Goal: Task Accomplishment & Management: Use online tool/utility

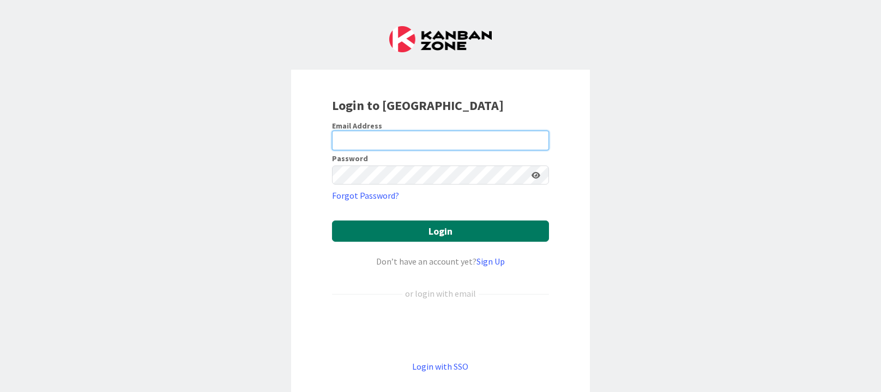
type input "[PERSON_NAME][EMAIL_ADDRESS][PERSON_NAME][DOMAIN_NAME][US_STATE]"
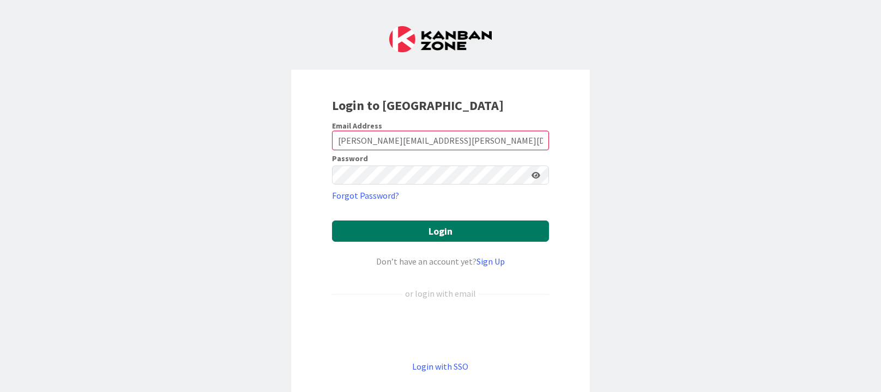
click at [408, 228] on button "Login" at bounding box center [440, 231] width 217 height 21
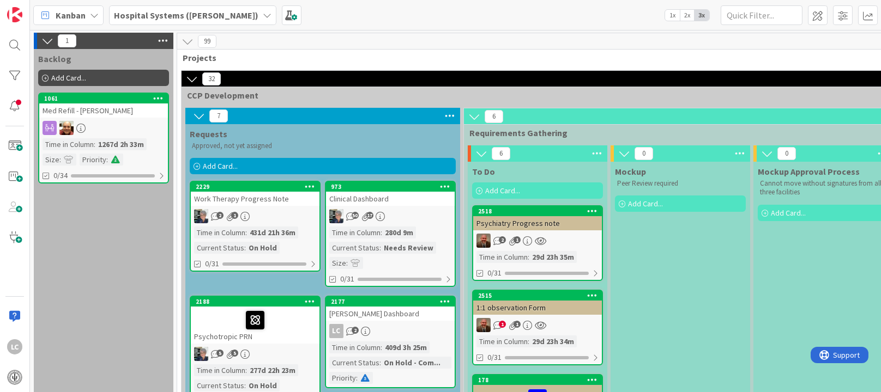
click at [70, 78] on span "Add Card..." at bounding box center [68, 78] width 35 height 10
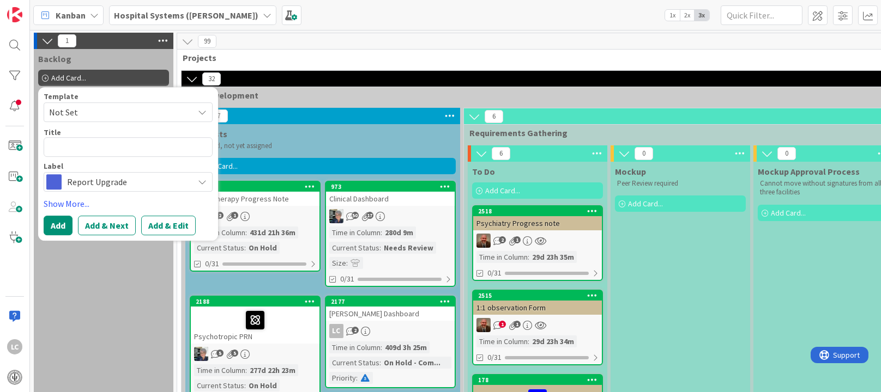
click at [203, 114] on icon at bounding box center [202, 112] width 9 height 9
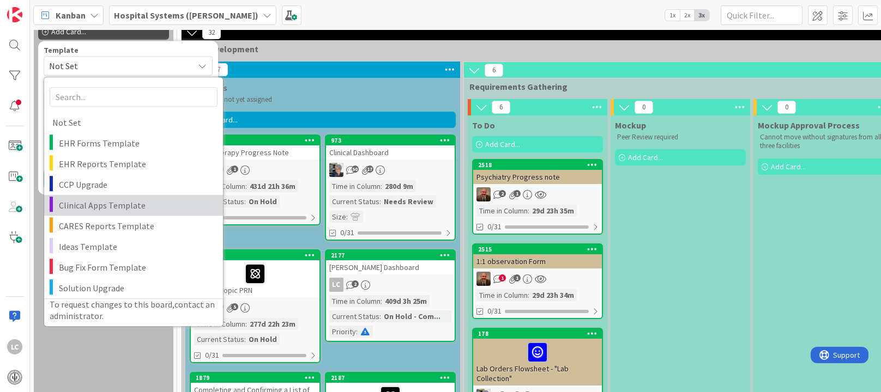
scroll to position [45, 0]
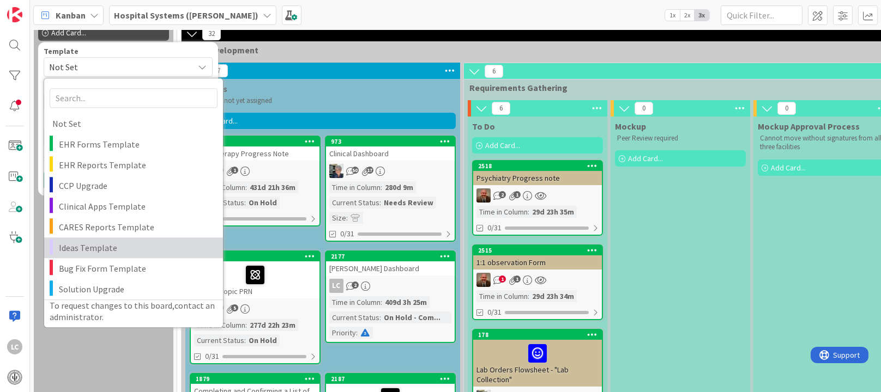
click at [100, 247] on span "Ideas Template" at bounding box center [137, 248] width 156 height 14
type textarea "x"
type textarea "Ideas Template"
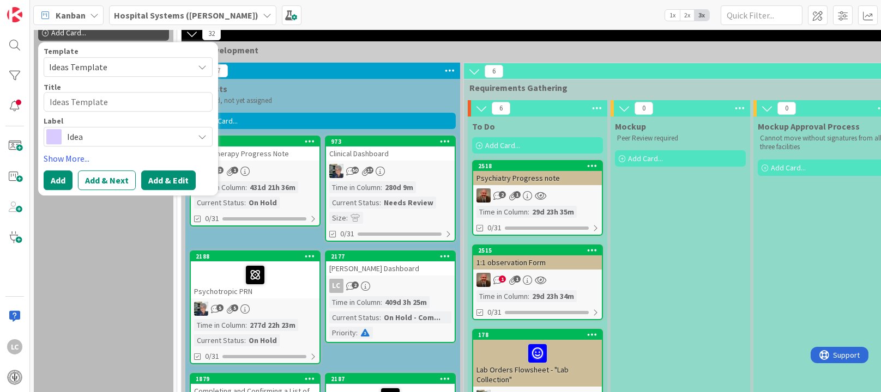
click at [152, 180] on button "Add & Edit" at bounding box center [168, 181] width 55 height 20
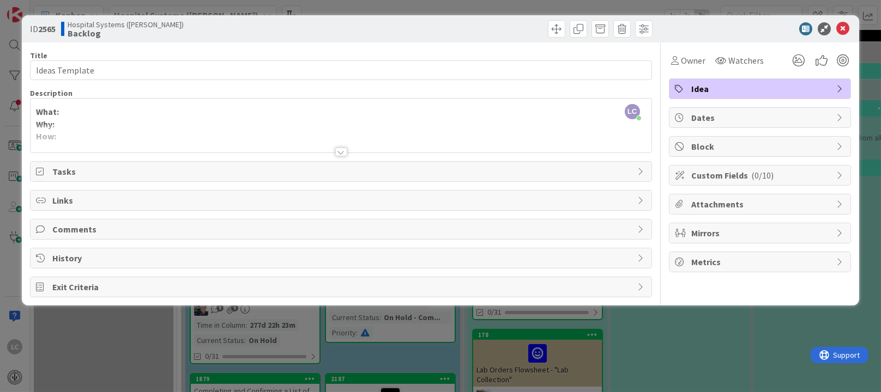
click at [341, 150] on div at bounding box center [341, 152] width 12 height 9
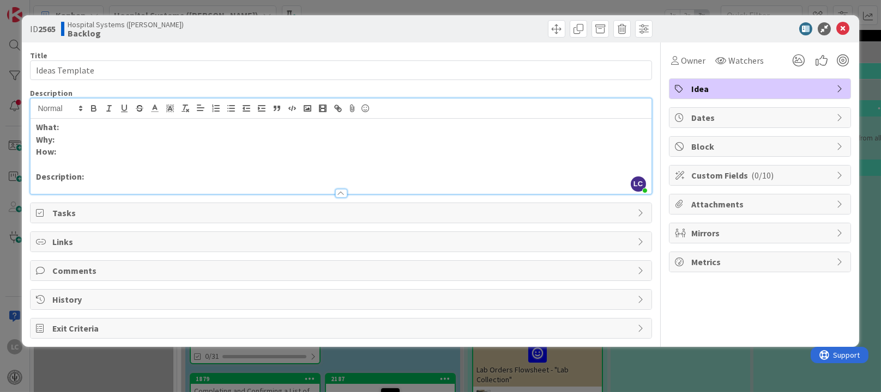
click at [99, 126] on p "What:" at bounding box center [340, 127] width 609 height 13
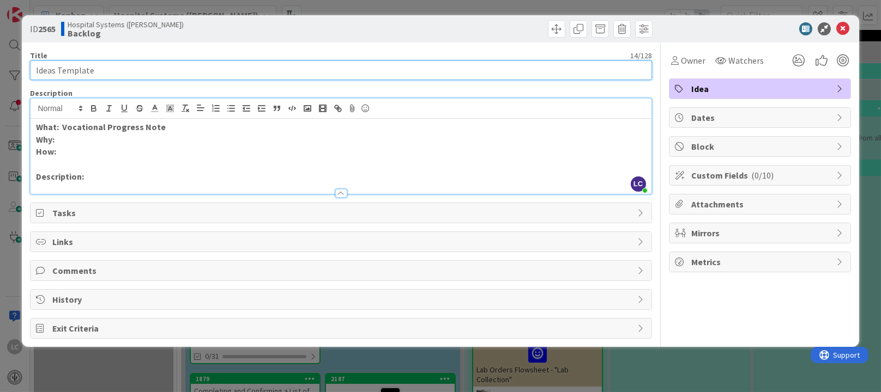
click at [99, 69] on input "Ideas Template" at bounding box center [340, 71] width 621 height 20
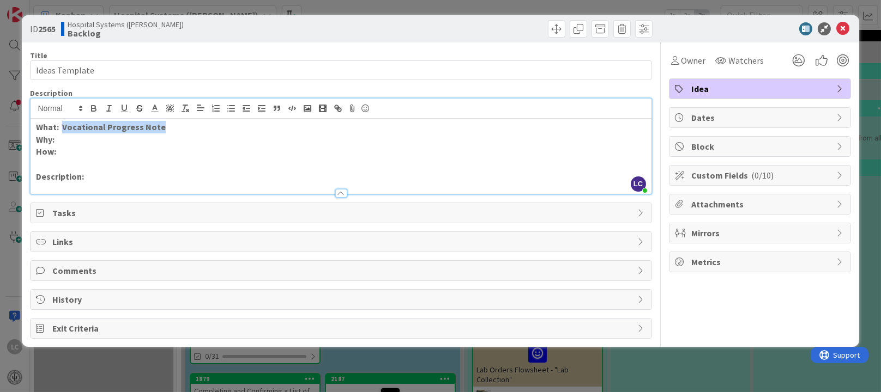
drag, startPoint x: 158, startPoint y: 128, endPoint x: 63, endPoint y: 128, distance: 95.4
click at [63, 128] on p "What: Vocational Progress Note" at bounding box center [340, 127] width 609 height 13
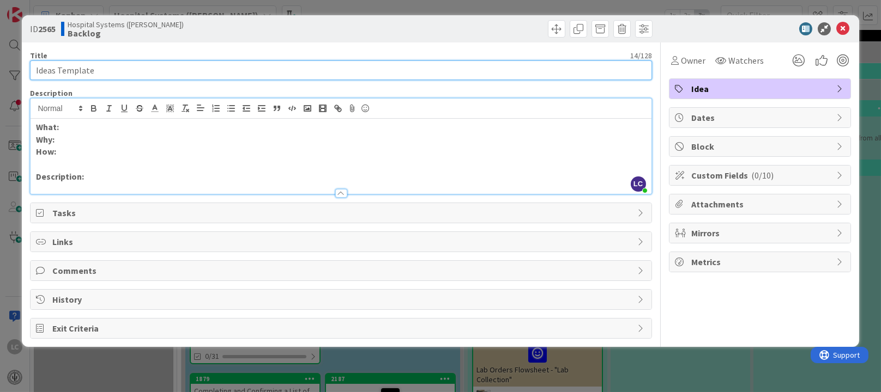
click at [98, 70] on input "Ideas Template" at bounding box center [340, 71] width 621 height 20
type input "I"
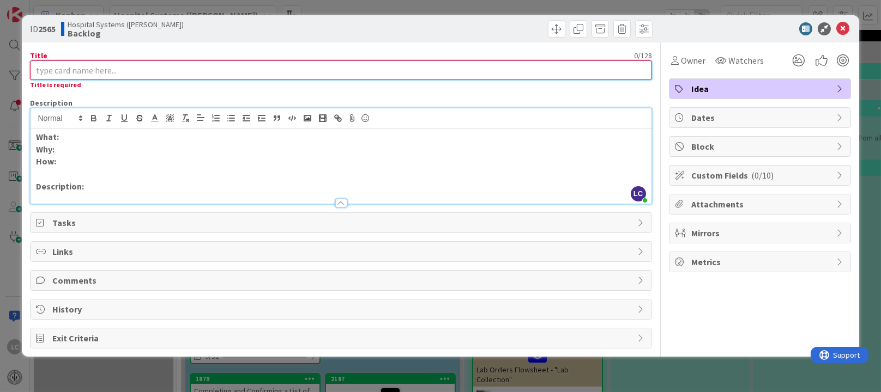
paste input "Vocational Progress Note"
click at [98, 70] on input "Vocational Progress Note" at bounding box center [340, 71] width 621 height 20
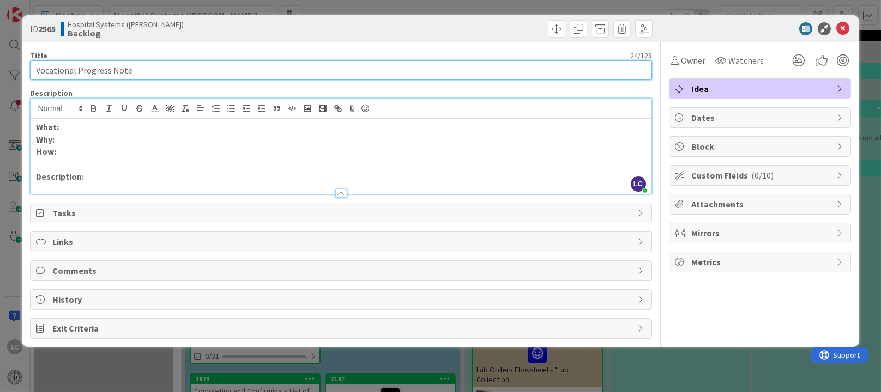
type input "Vocational Progress Note"
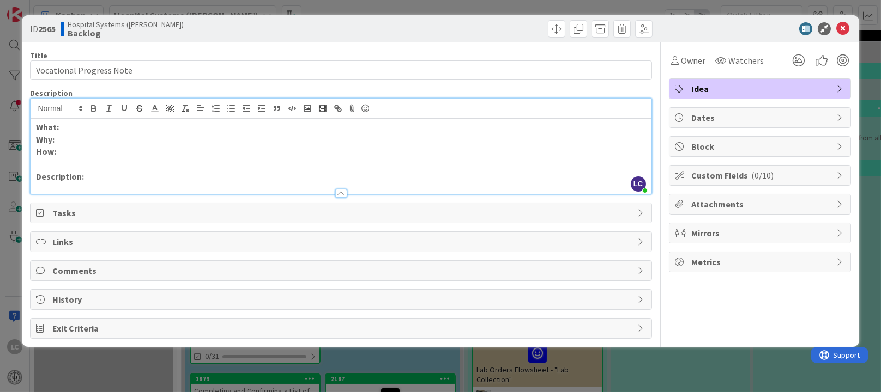
click at [95, 123] on p "What:" at bounding box center [340, 127] width 609 height 13
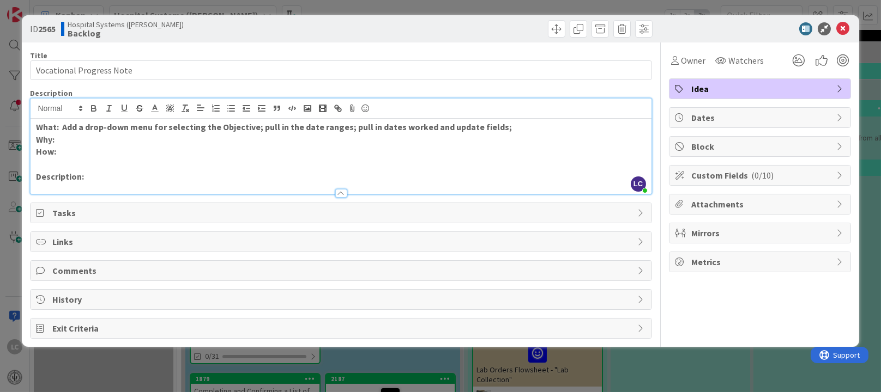
click at [342, 125] on strong "What: Add a drop-down menu for selecting the Objective; pull in the date ranges…" at bounding box center [274, 127] width 476 height 11
drag, startPoint x: 427, startPoint y: 125, endPoint x: 344, endPoint y: 130, distance: 83.0
click at [344, 130] on strong "What: Add a drop-down menu for selecting the Objective; pull in the date ranges…" at bounding box center [318, 127] width 564 height 11
copy strong "from new Voc Svc app"
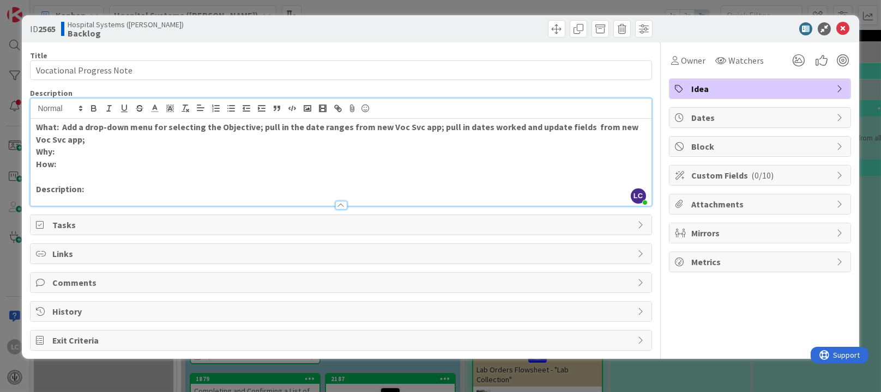
click at [70, 142] on p "What: Add a drop-down menu for selecting the Objective; pull in the date ranges…" at bounding box center [340, 133] width 609 height 25
click at [840, 26] on icon at bounding box center [842, 28] width 13 height 13
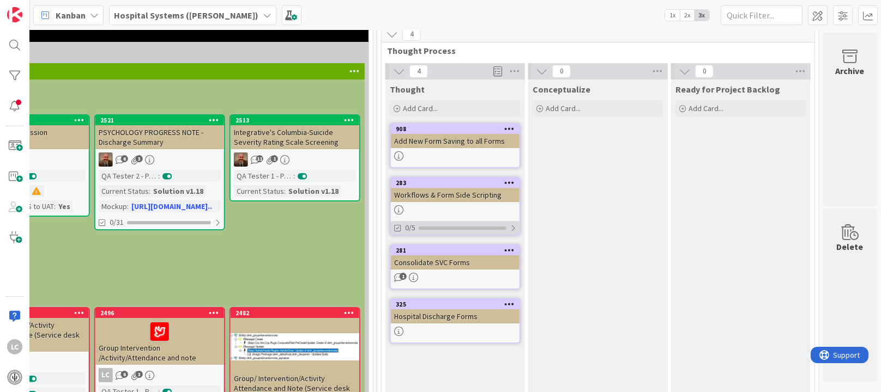
scroll to position [45, 2553]
click at [414, 132] on div "908" at bounding box center [455, 129] width 129 height 10
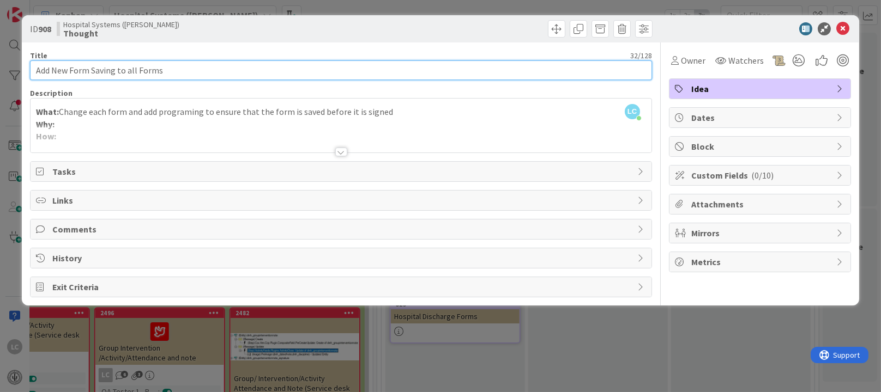
click at [34, 68] on input "Add New Form Saving to all Forms" at bounding box center [340, 71] width 621 height 20
type input "Fix Signatures and Add New Form Saving to all Forms"
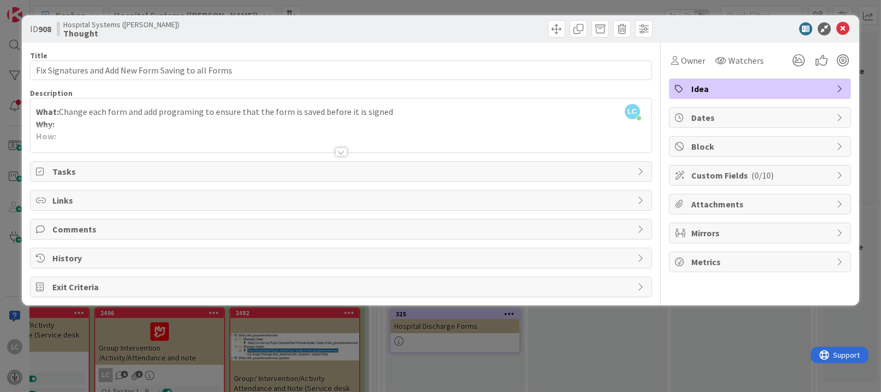
click at [400, 119] on div "What: Change each form and add programing to ensure that the form is saved befo…" at bounding box center [341, 128] width 620 height 49
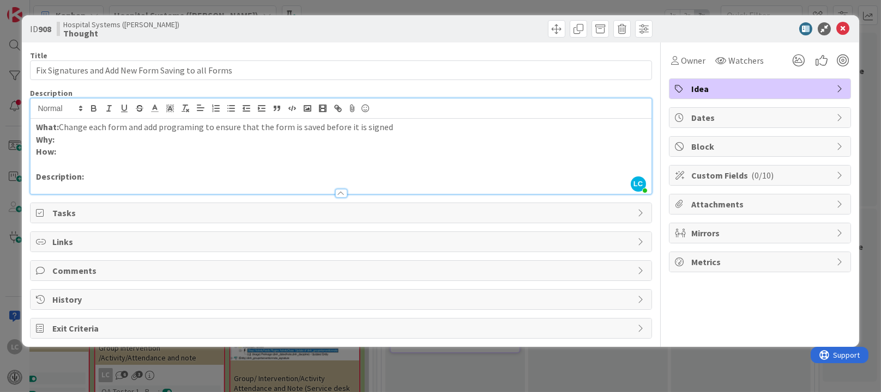
click at [394, 126] on p "What: Change each form and add programing to ensure that the form is saved befo…" at bounding box center [340, 127] width 609 height 13
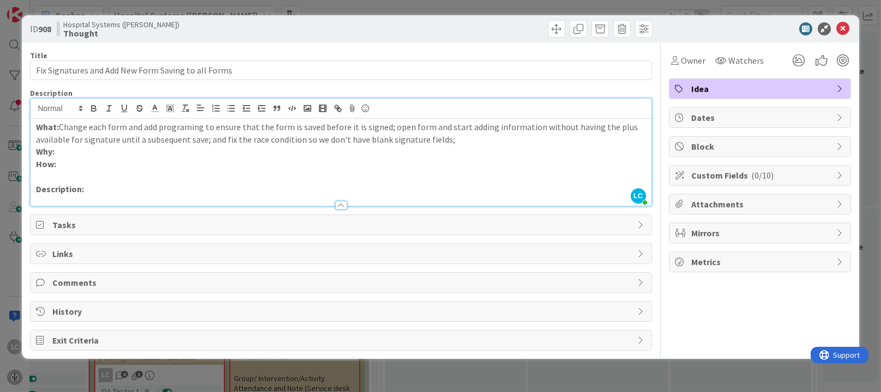
click at [222, 141] on p "What: Change each form and add programing to ensure that the form is saved befo…" at bounding box center [340, 133] width 609 height 25
click at [594, 141] on p "What: Change each form and add programing to ensure that the form is saved befo…" at bounding box center [340, 133] width 609 height 25
click at [431, 136] on p "What: Change each form and add programing to ensure that the form is saved befo…" at bounding box center [340, 133] width 609 height 25
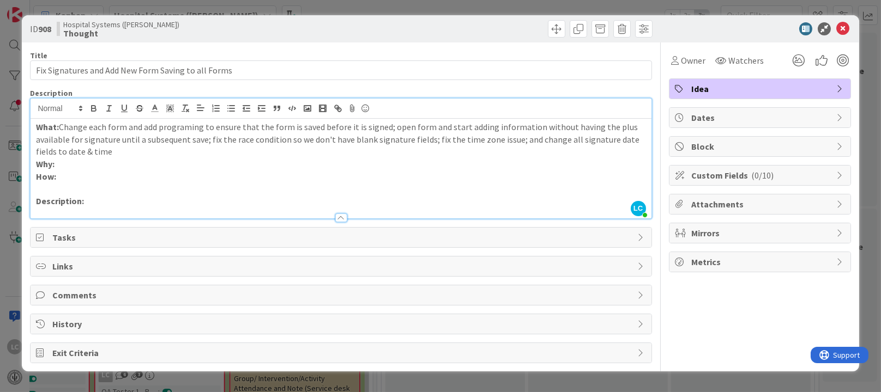
click at [61, 124] on p "What: Change each form and add programing to ensure that the form is saved befo…" at bounding box center [340, 139] width 609 height 37
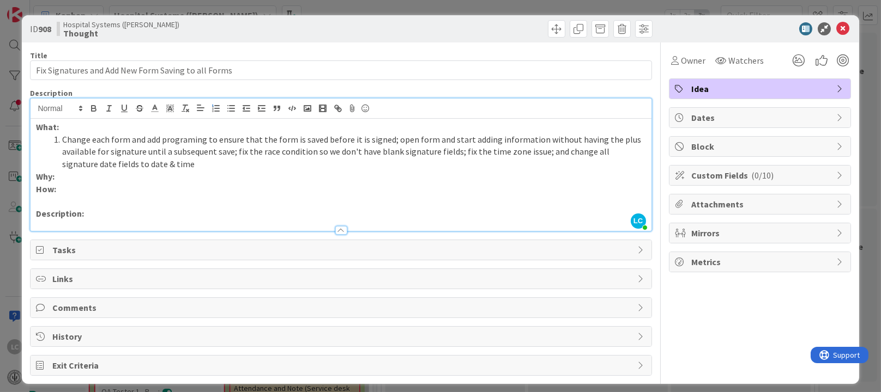
click at [390, 141] on li "Change each form and add programing to ensure that the form is saved before it …" at bounding box center [347, 152] width 596 height 37
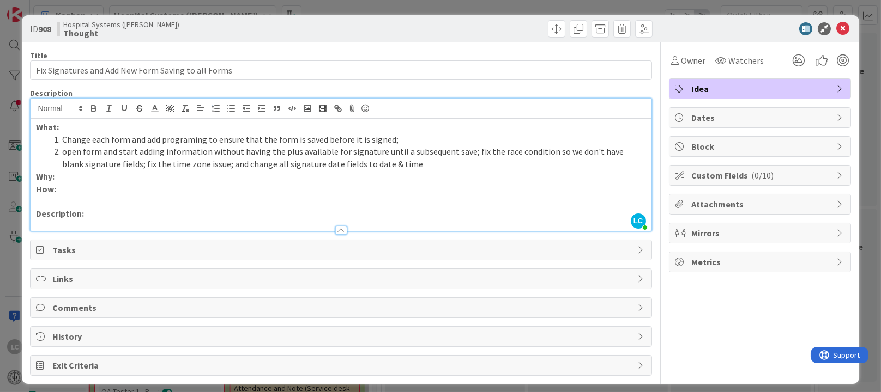
click at [468, 152] on li "open form and start adding information without having the plus available for si…" at bounding box center [347, 158] width 596 height 25
click at [285, 165] on li "fix the race condition so we don't have blank signature fields; fix the time zo…" at bounding box center [347, 164] width 596 height 13
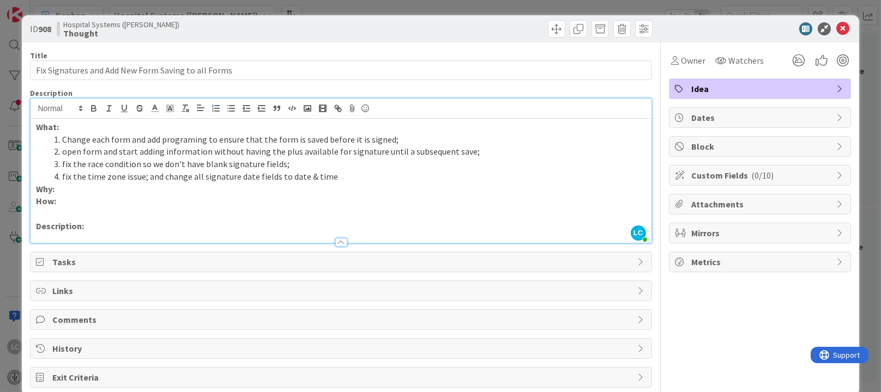
click at [162, 178] on li "fix the time zone issue; and change all signature date fields to date & time" at bounding box center [347, 177] width 596 height 13
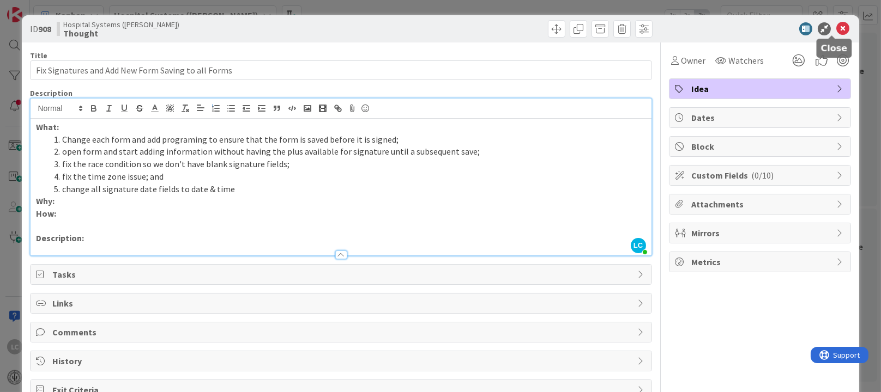
click at [836, 30] on icon at bounding box center [842, 28] width 13 height 13
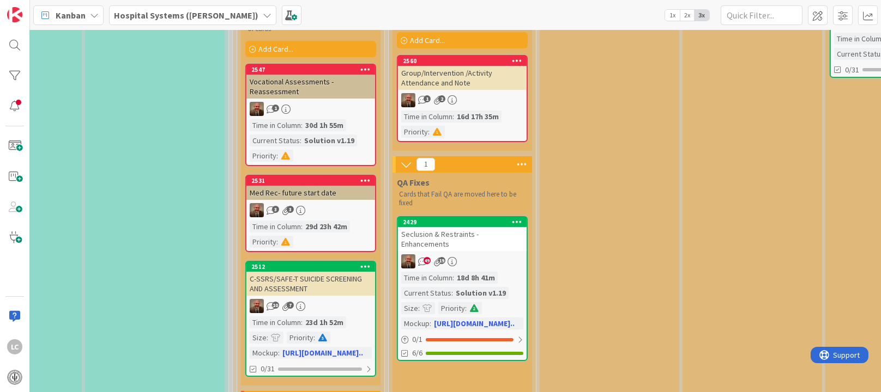
scroll to position [216, 668]
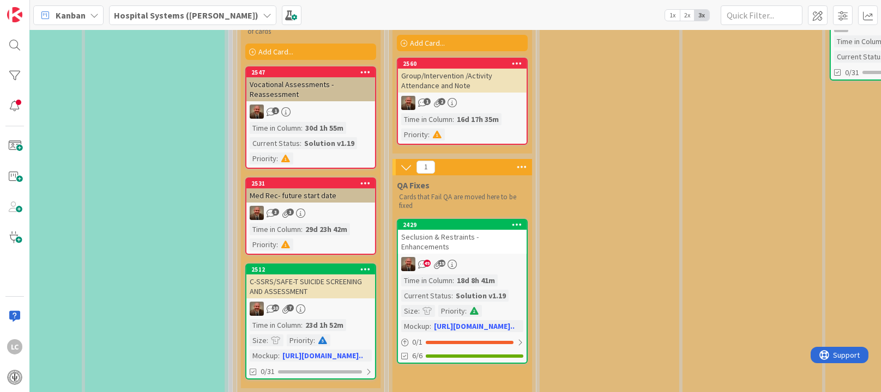
click at [446, 250] on div "Seclusion & Restraints - Enhancements" at bounding box center [462, 242] width 129 height 24
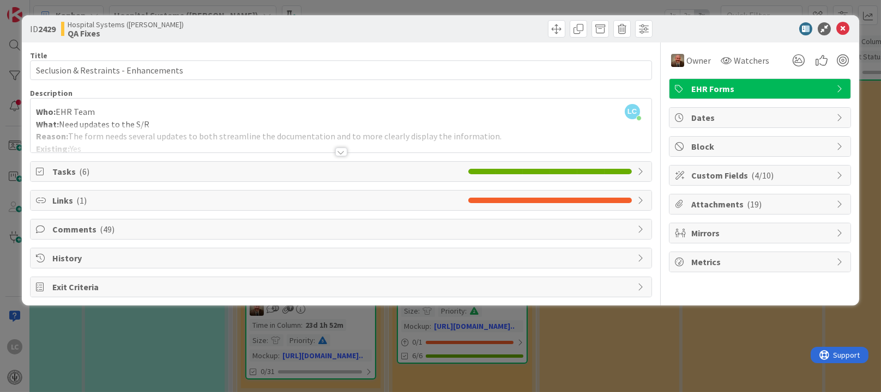
click at [836, 263] on icon at bounding box center [840, 262] width 9 height 9
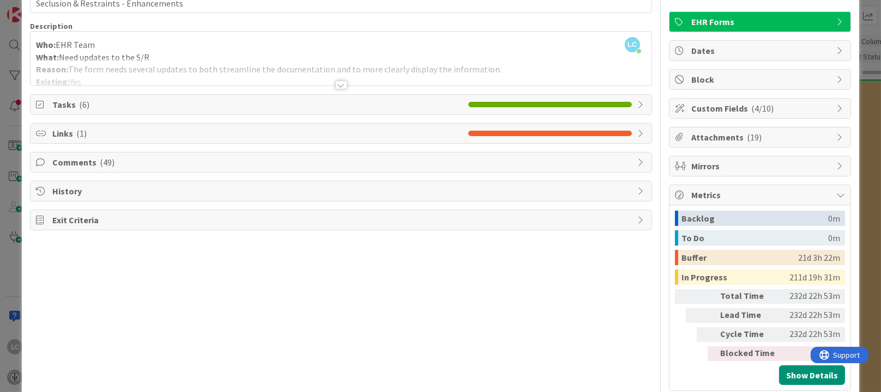
scroll to position [87, 0]
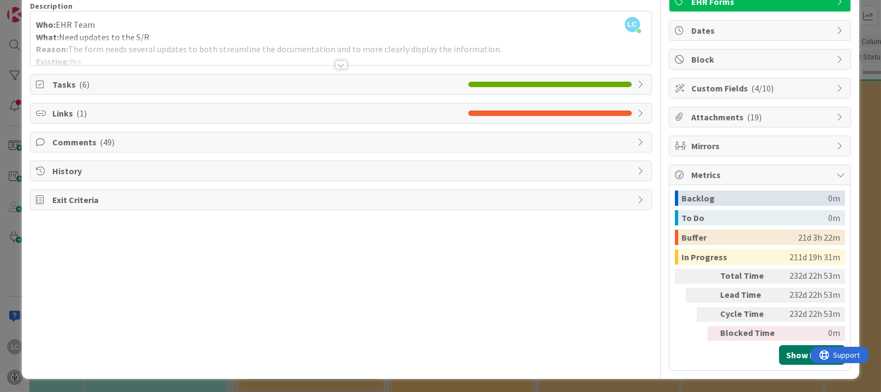
click at [782, 354] on button "Show Details" at bounding box center [812, 356] width 66 height 20
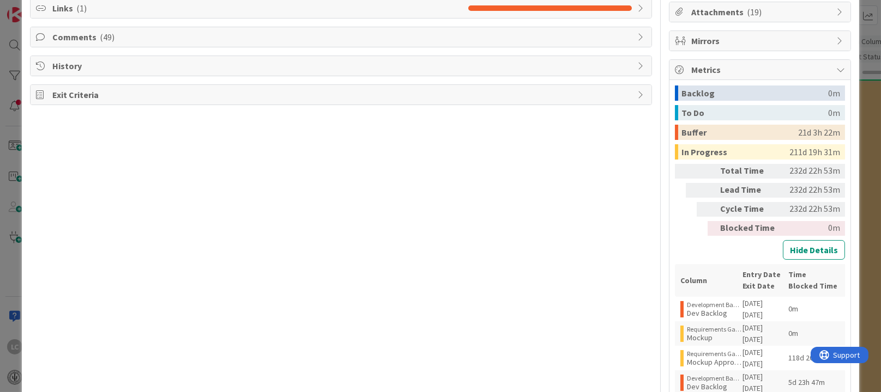
scroll to position [198, 0]
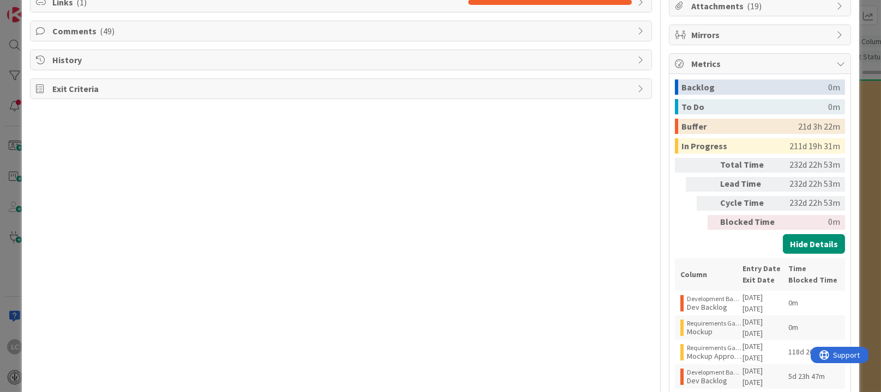
click at [800, 247] on button "Hide Details" at bounding box center [814, 244] width 62 height 20
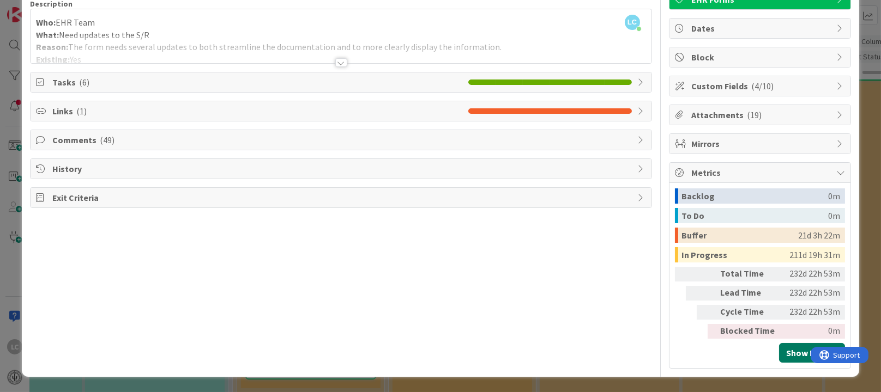
scroll to position [87, 0]
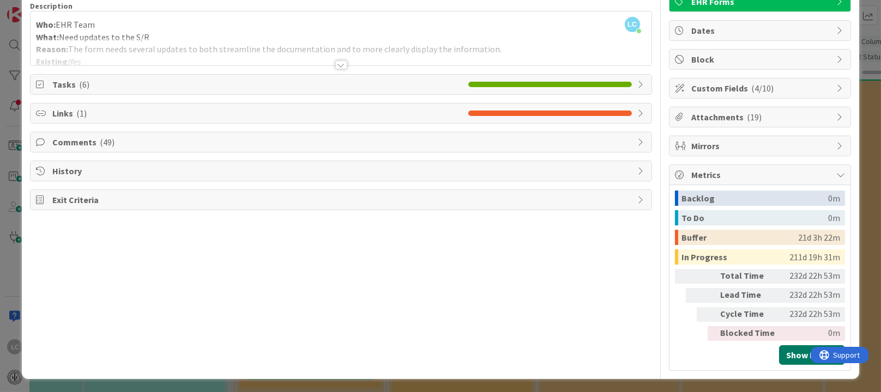
click at [784, 351] on button "Show Details" at bounding box center [812, 356] width 66 height 20
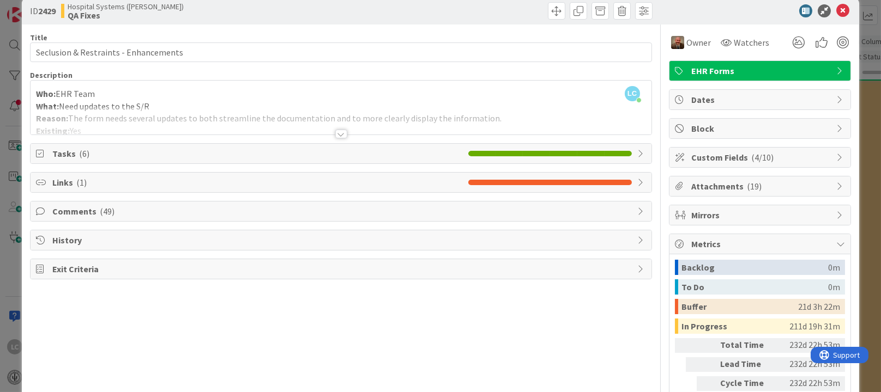
scroll to position [0, 0]
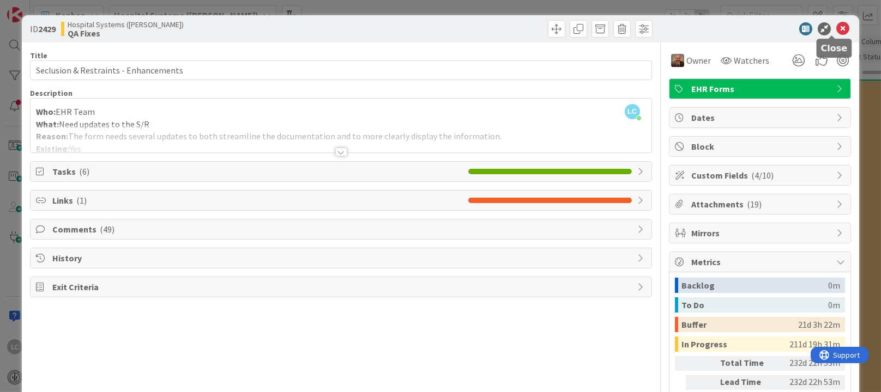
click at [836, 29] on icon at bounding box center [842, 28] width 13 height 13
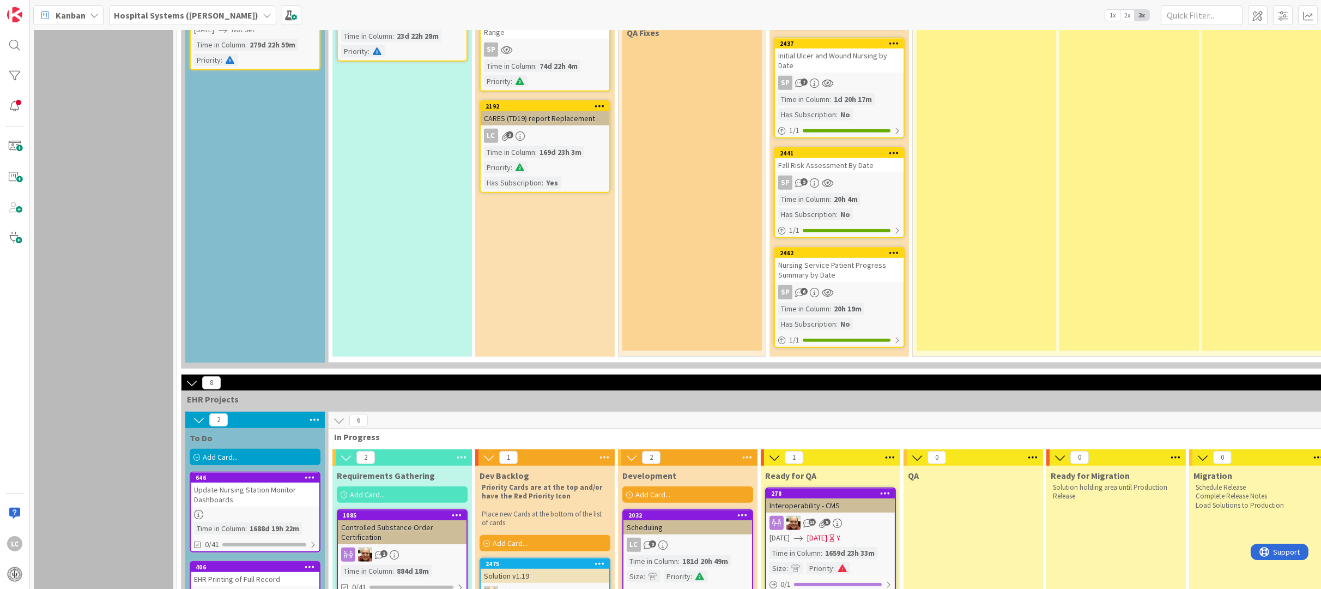
scroll to position [1765, 0]
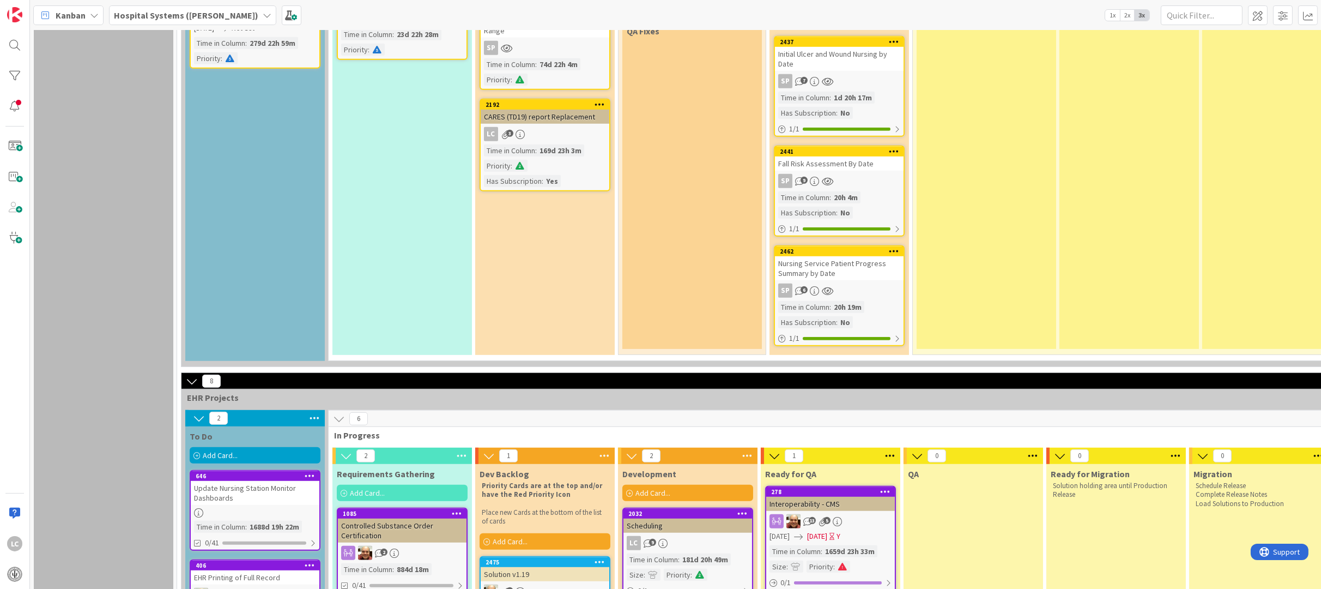
click at [189, 375] on icon at bounding box center [192, 381] width 12 height 12
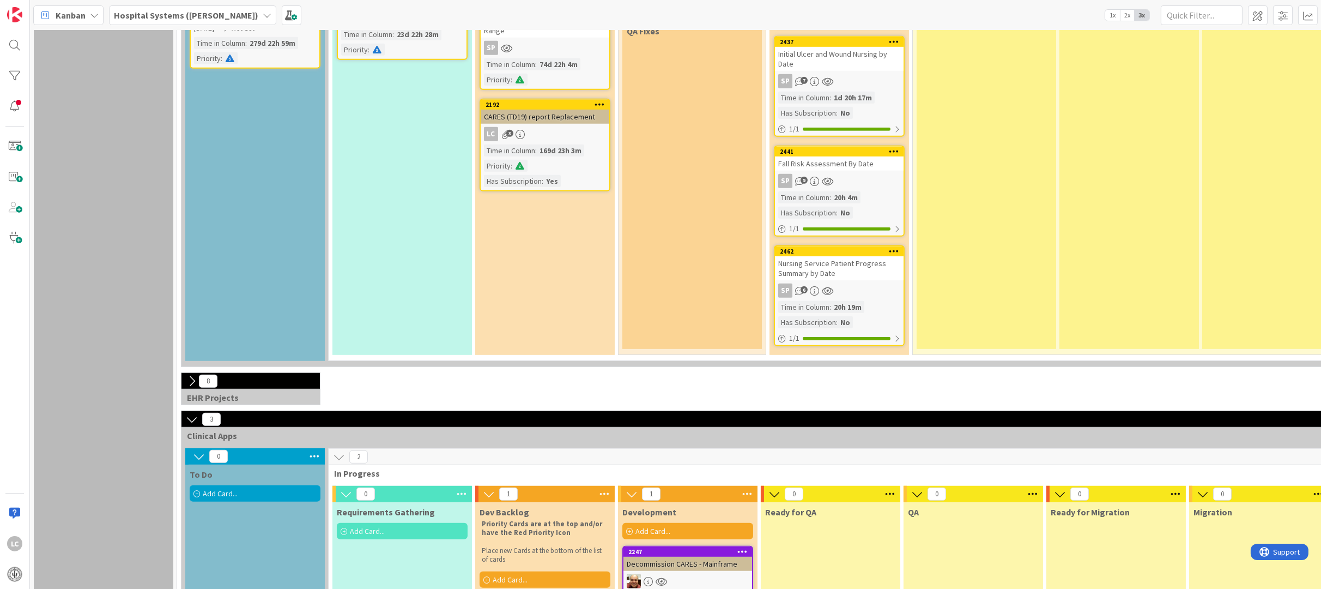
click at [194, 392] on icon at bounding box center [192, 419] width 12 height 12
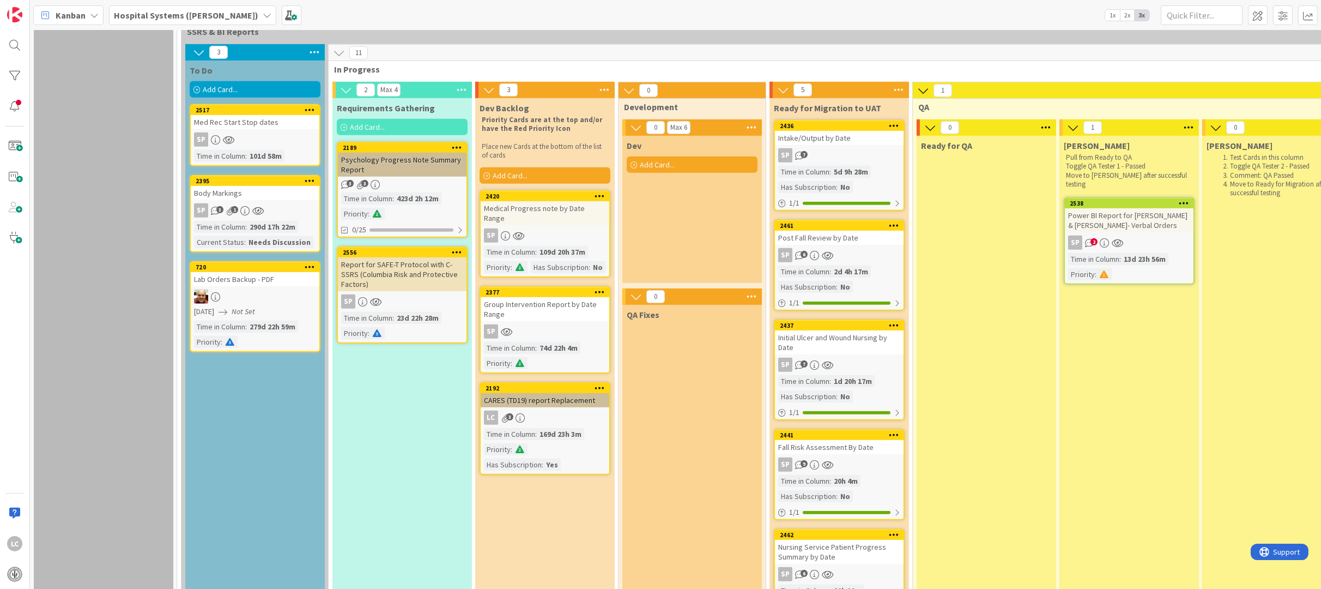
scroll to position [1478, 0]
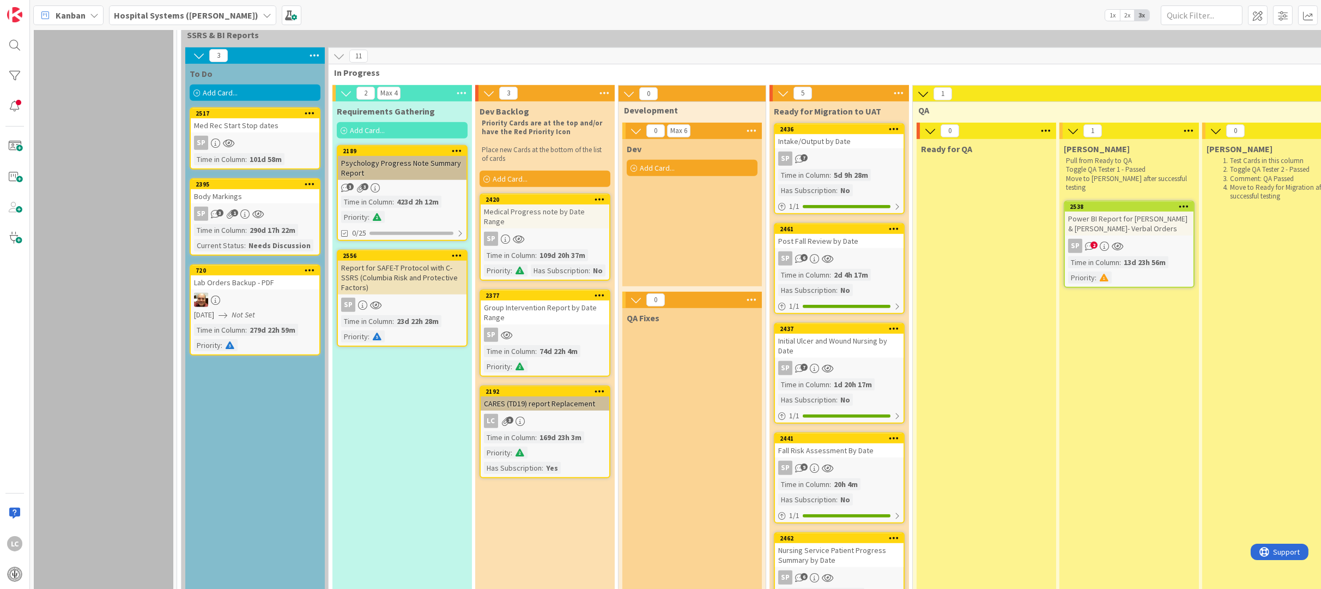
click at [570, 392] on div "LC 3" at bounding box center [545, 421] width 129 height 14
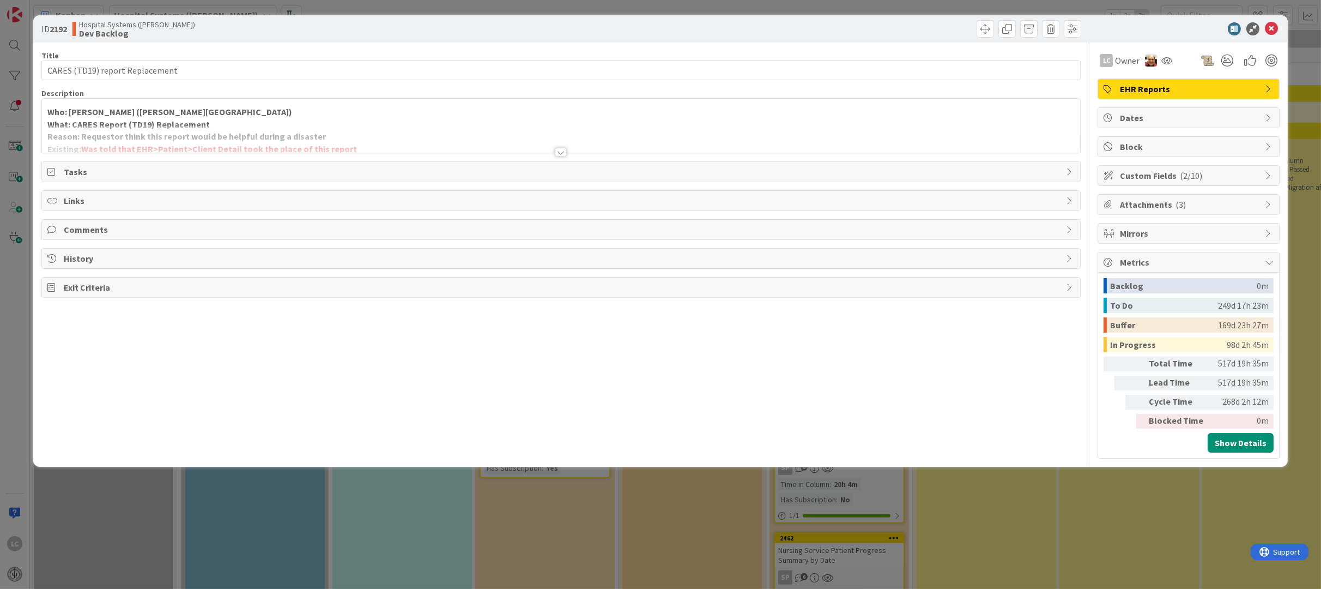
click at [561, 153] on div at bounding box center [561, 152] width 12 height 9
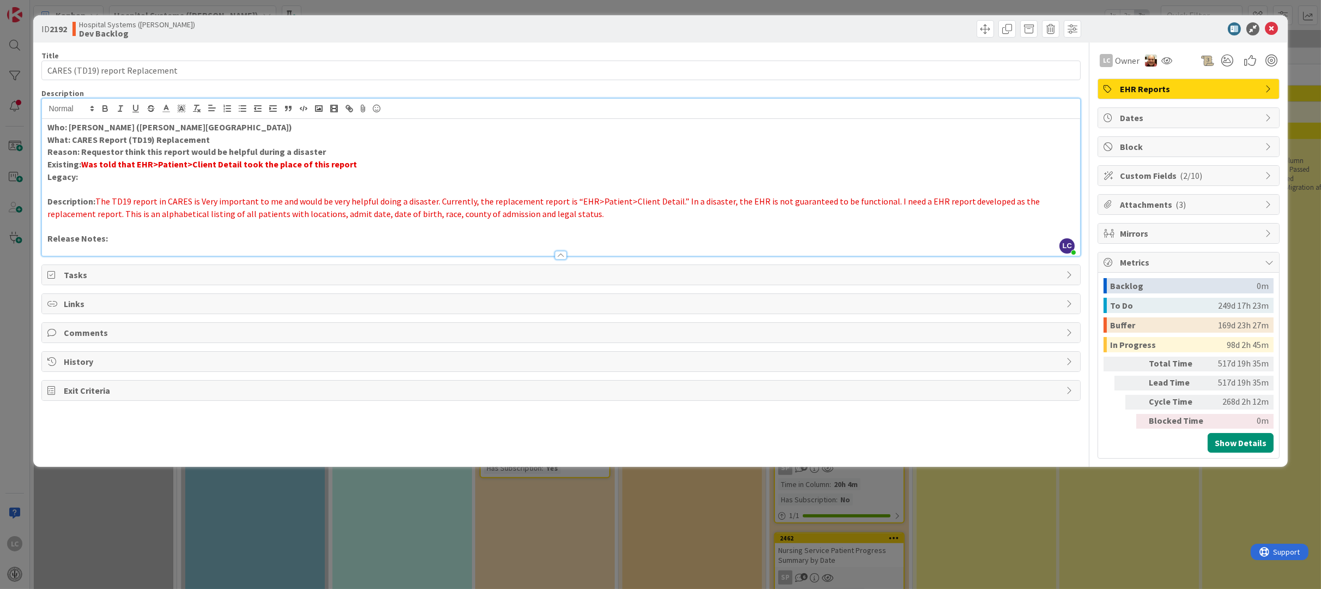
click at [880, 34] on icon at bounding box center [1271, 28] width 13 height 13
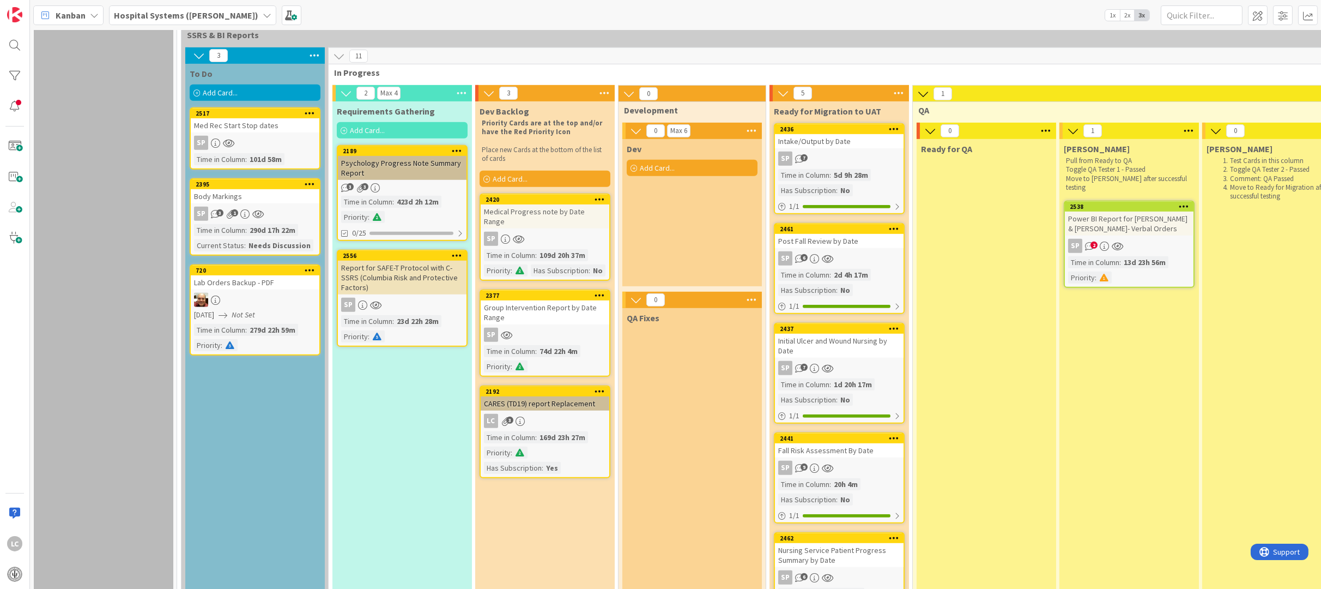
click at [12, 386] on div "LC" at bounding box center [15, 294] width 30 height 589
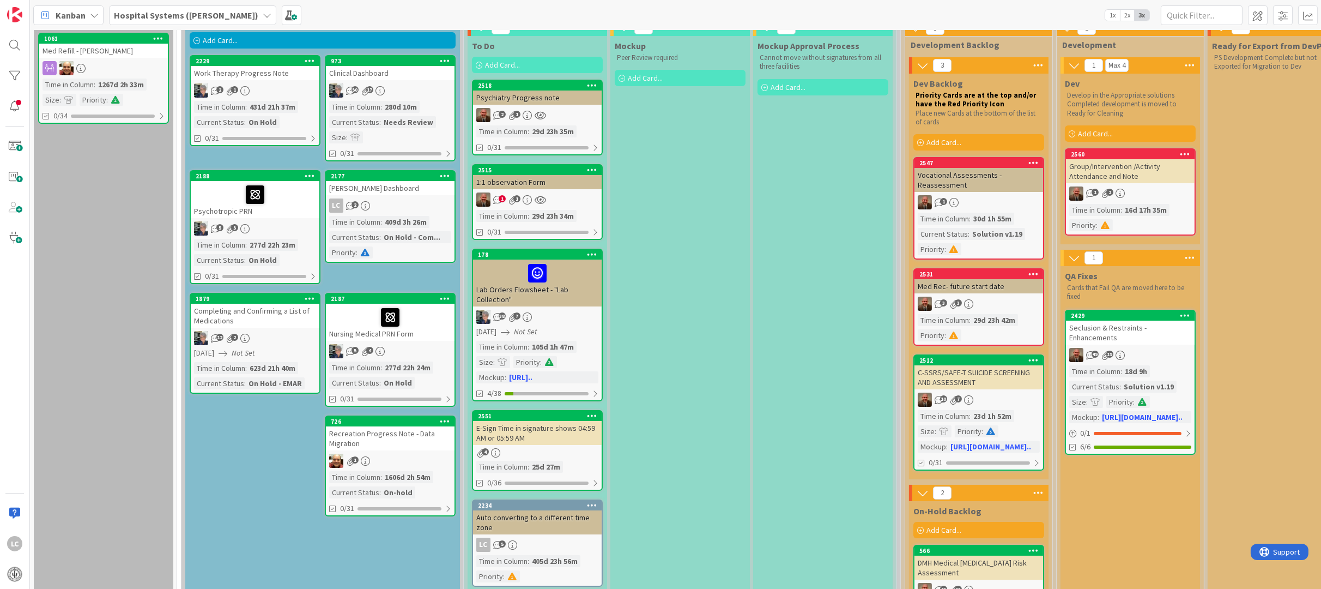
scroll to position [138, 0]
